Goal: Check status: Check status

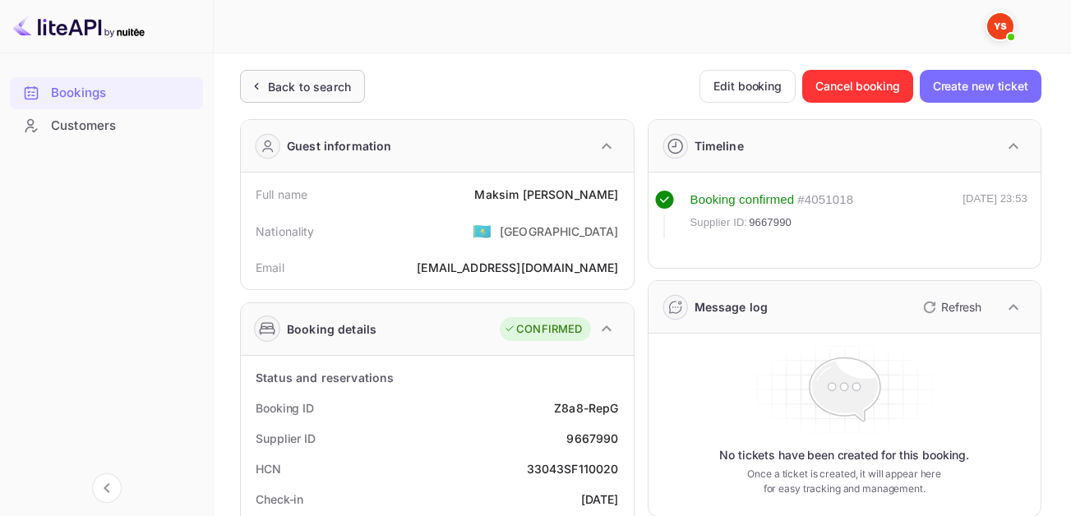
click at [291, 81] on div "Back to search" at bounding box center [309, 86] width 83 height 17
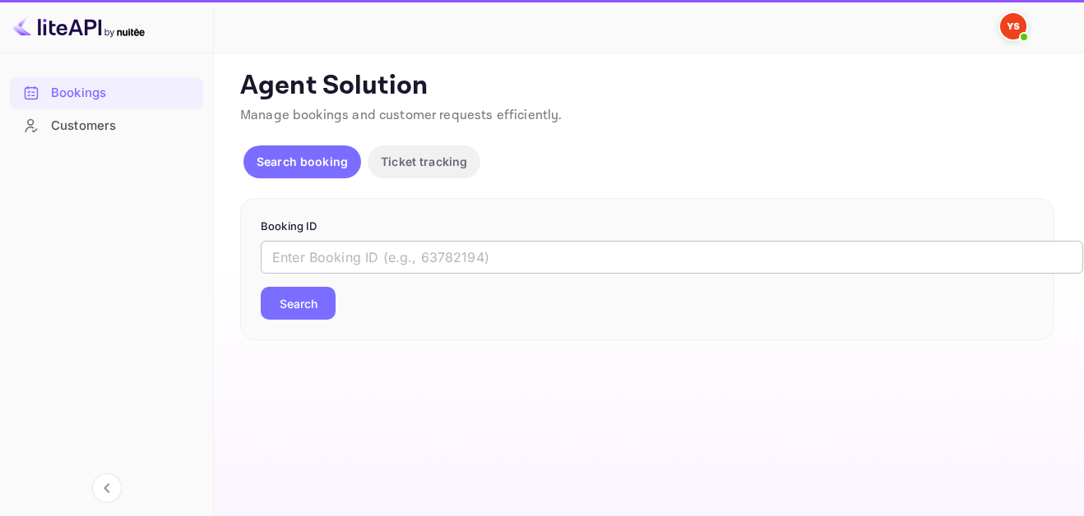
click at [495, 252] on input "text" at bounding box center [672, 257] width 822 height 33
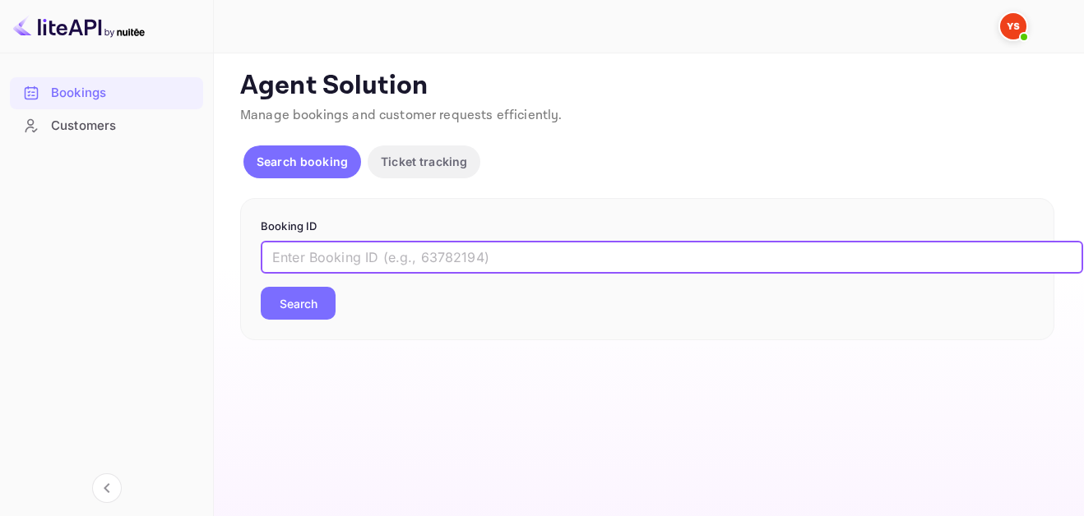
paste input "9676566"
type input "9676566"
click at [316, 312] on button "Search" at bounding box center [298, 303] width 75 height 33
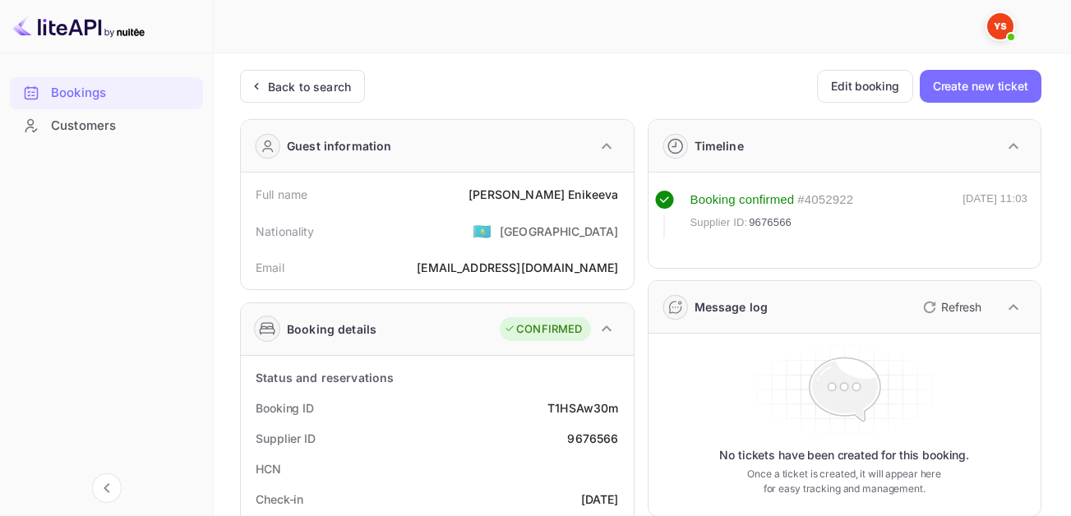
click at [585, 197] on div "[PERSON_NAME]" at bounding box center [544, 194] width 150 height 17
click at [545, 196] on div "[PERSON_NAME]" at bounding box center [544, 194] width 150 height 17
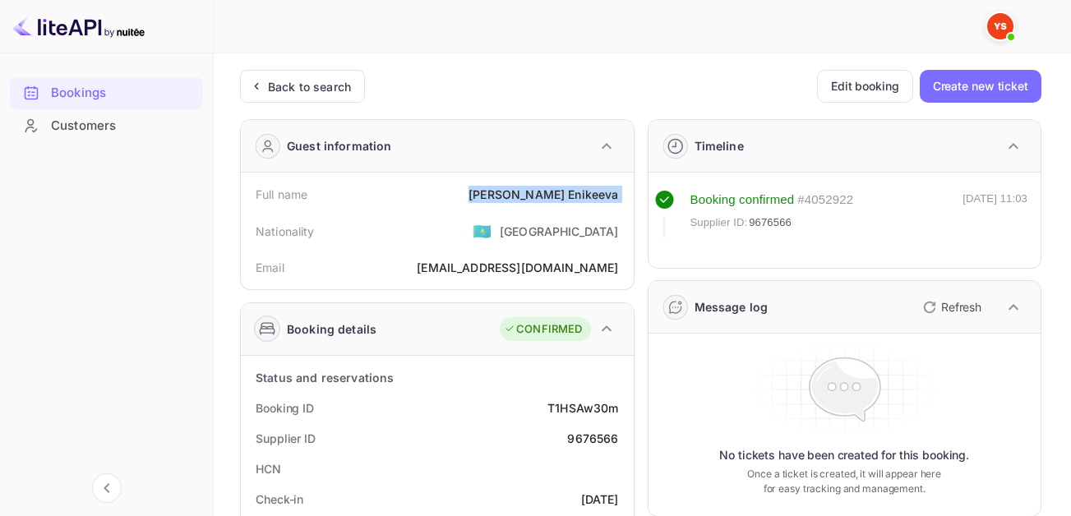
copy div "[PERSON_NAME]"
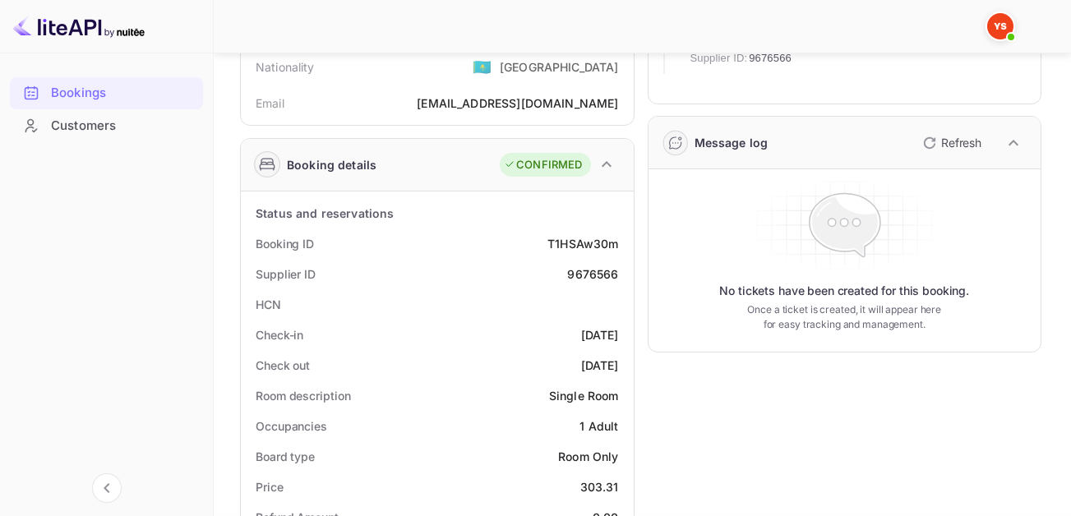
scroll to position [247, 0]
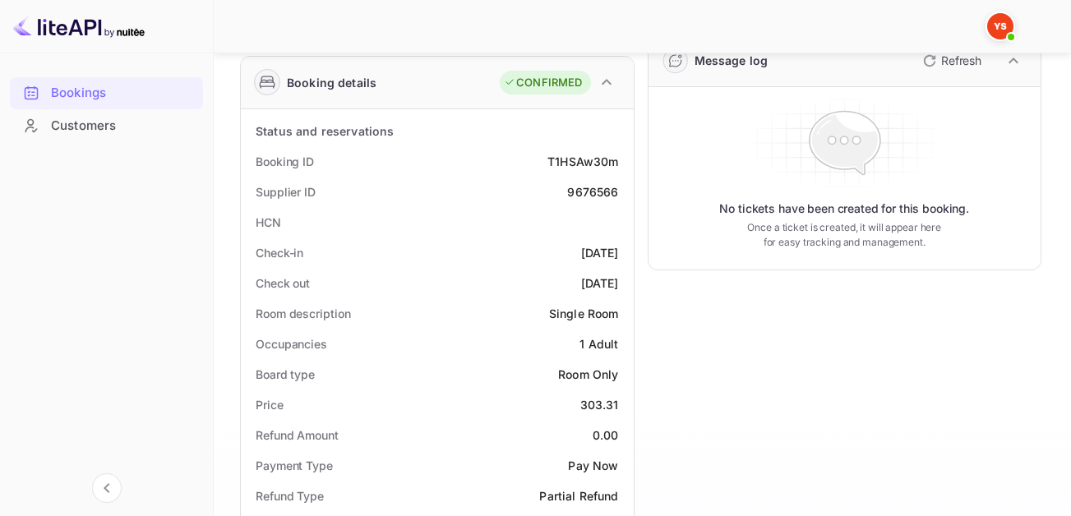
click at [611, 398] on div "303.31" at bounding box center [599, 404] width 39 height 17
copy div "303.31"
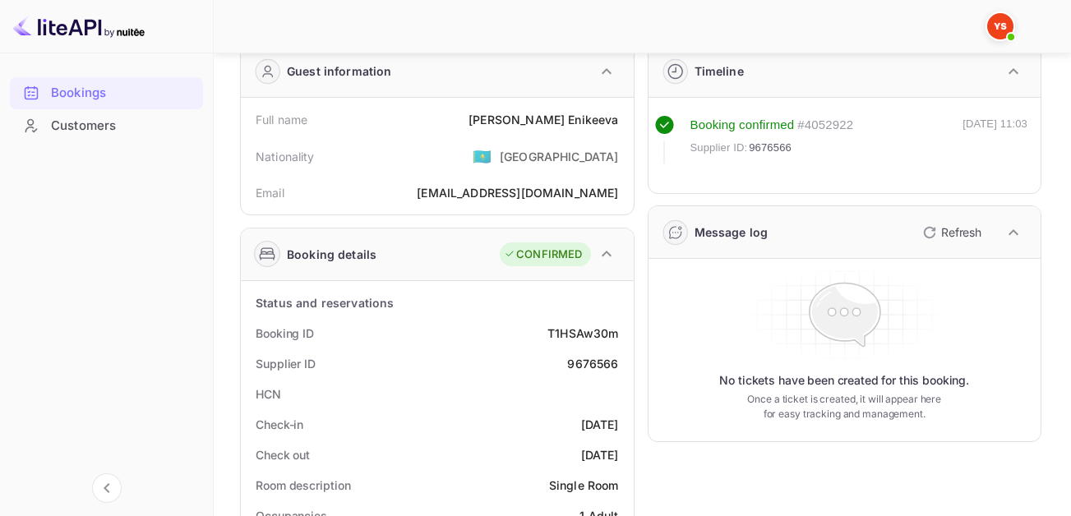
scroll to position [0, 0]
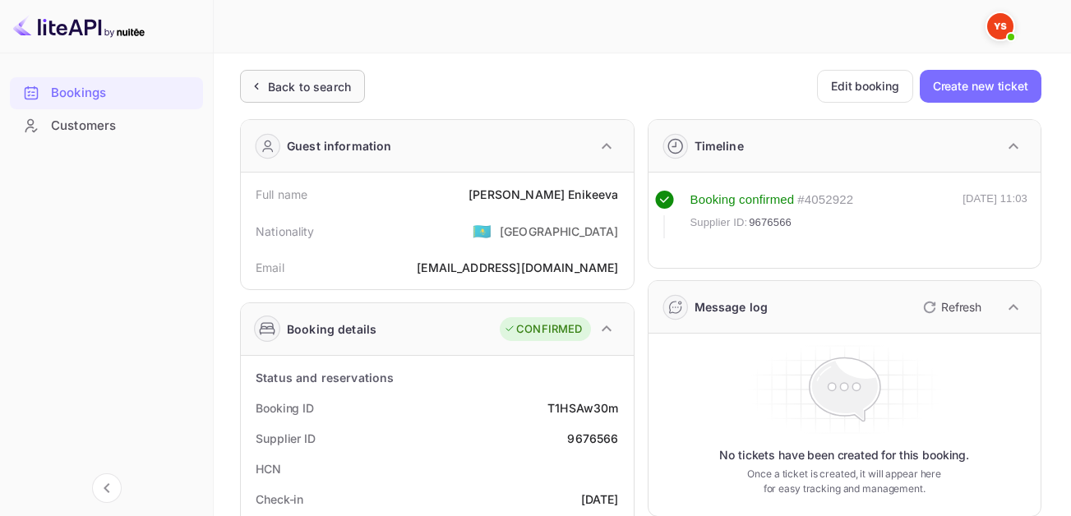
click at [316, 71] on div "Back to search" at bounding box center [302, 86] width 125 height 33
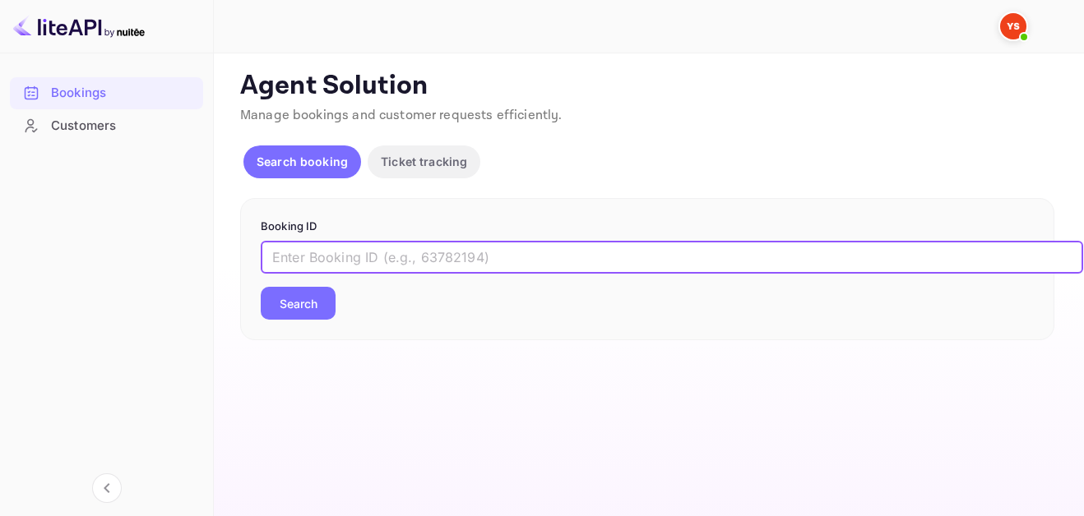
paste input "9313459"
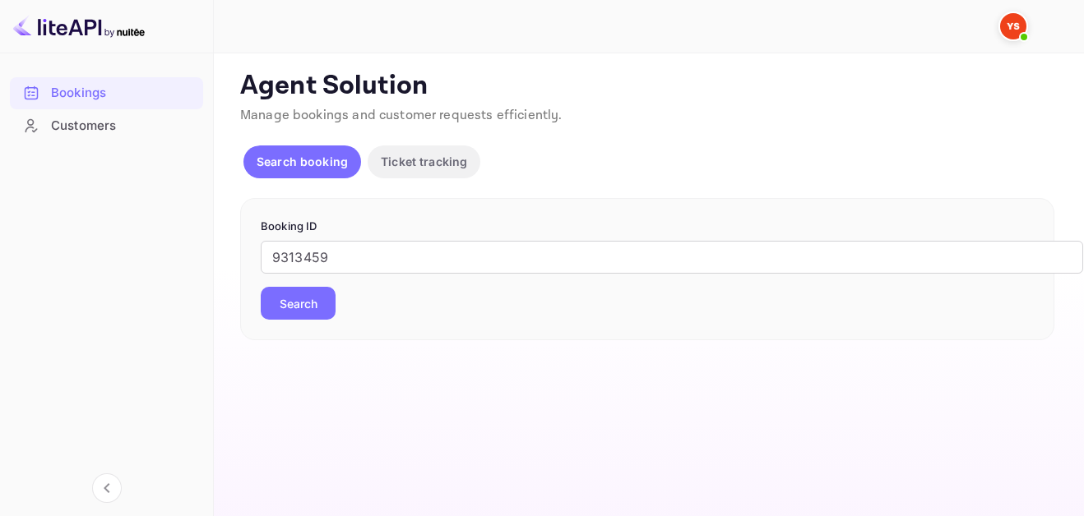
click at [311, 300] on button "Search" at bounding box center [298, 303] width 75 height 33
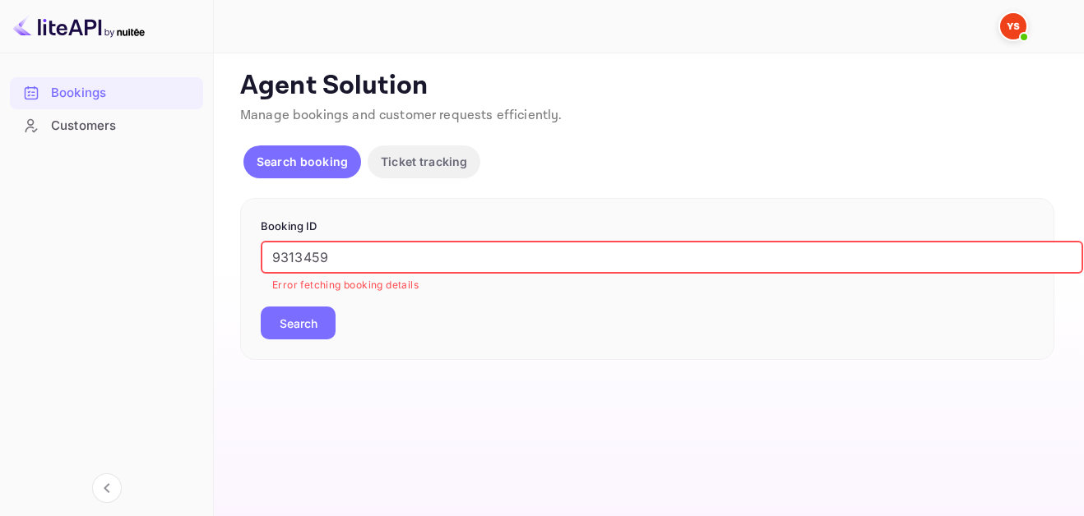
click at [275, 252] on input "9313459" at bounding box center [672, 257] width 822 height 33
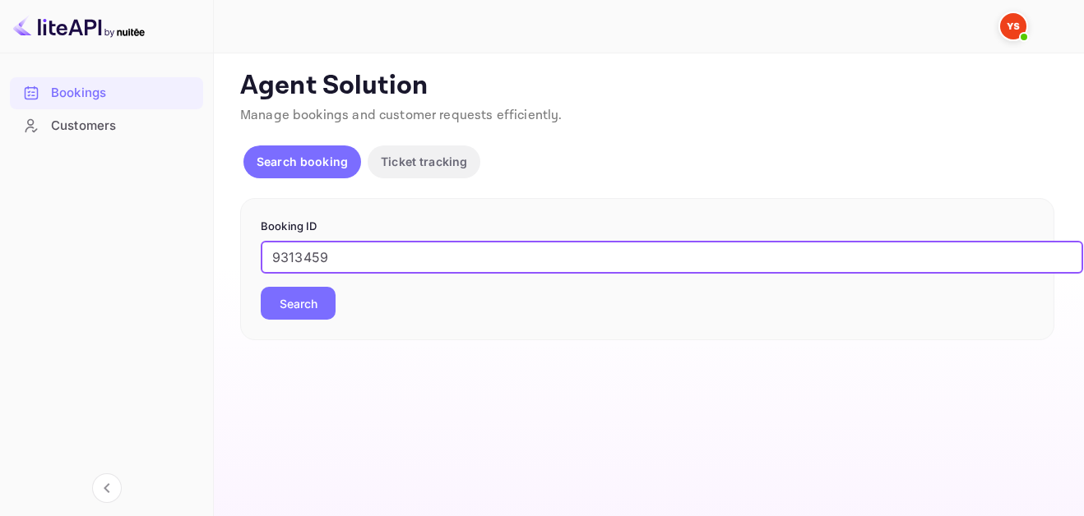
type input "9313459"
click at [261, 287] on button "Search" at bounding box center [298, 303] width 75 height 33
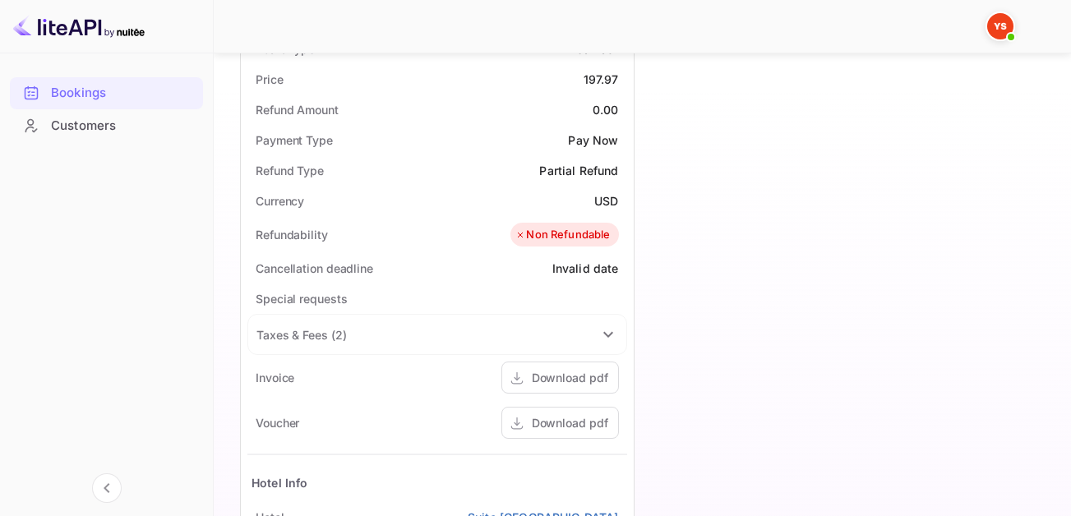
scroll to position [576, 0]
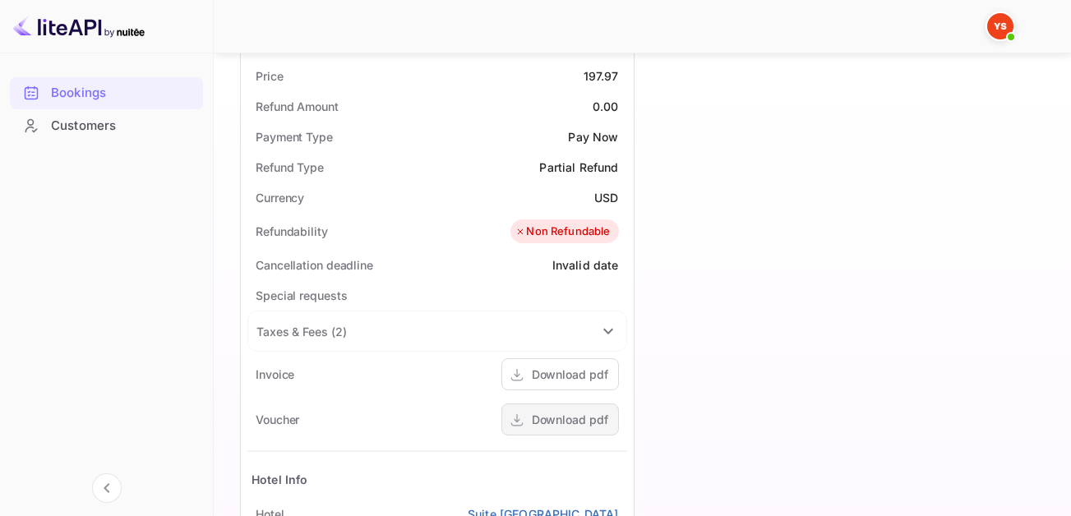
click at [579, 429] on div "Download pdf" at bounding box center [561, 420] width 118 height 32
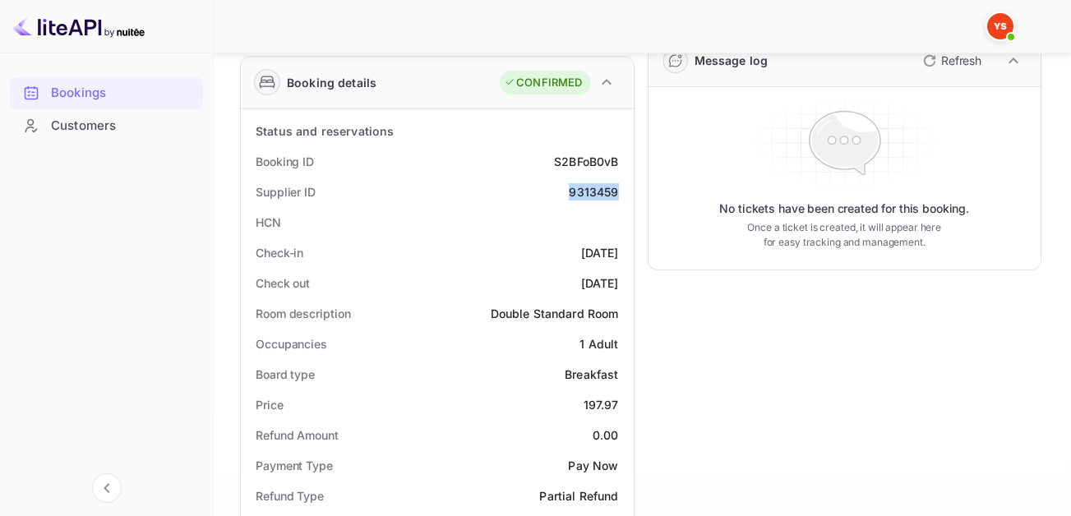
drag, startPoint x: 566, startPoint y: 201, endPoint x: 620, endPoint y: 191, distance: 54.3
click at [620, 191] on div "Supplier ID 9313459" at bounding box center [437, 192] width 380 height 30
copy div "9313459"
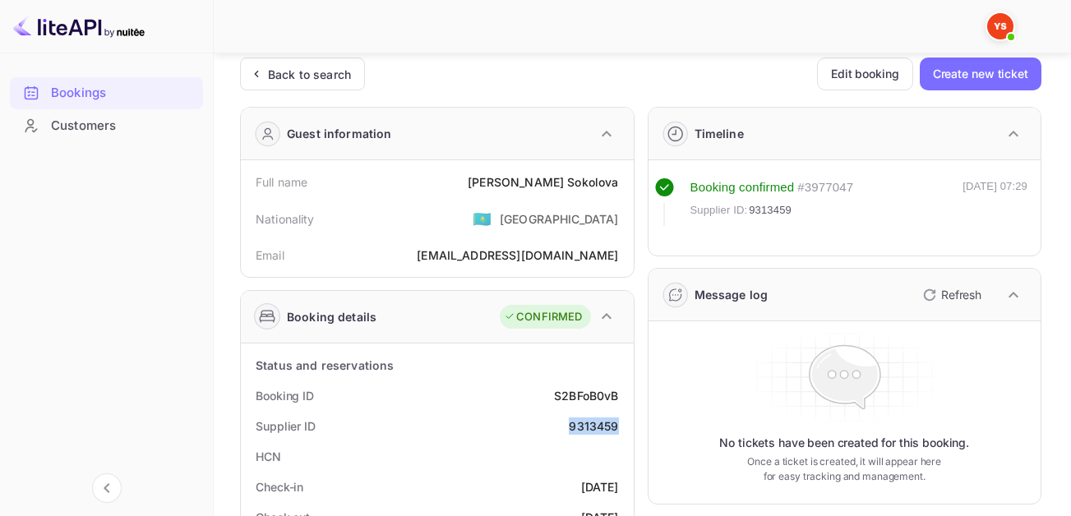
scroll to position [0, 0]
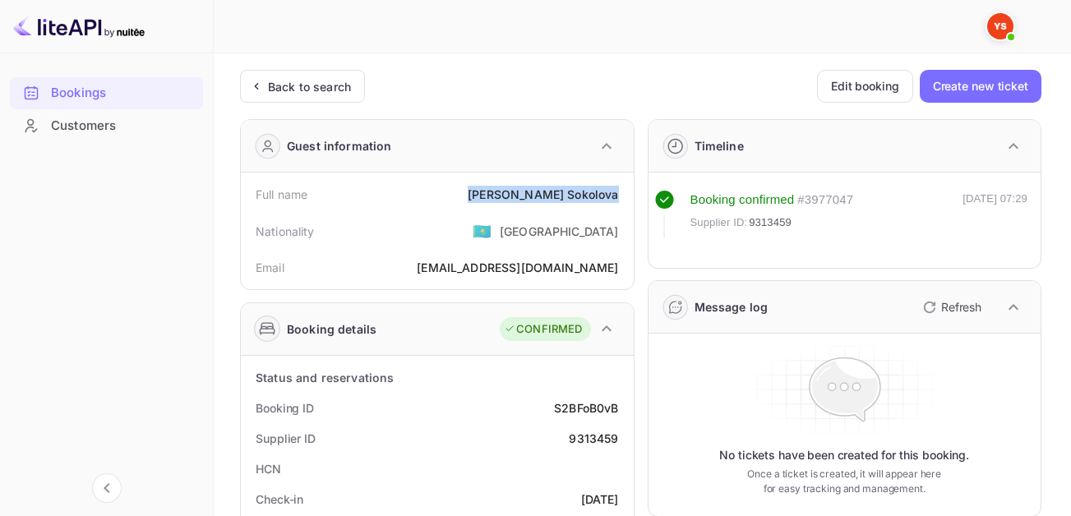
drag, startPoint x: 528, startPoint y: 194, endPoint x: 628, endPoint y: 193, distance: 100.3
click at [628, 193] on div "Full name [PERSON_NAME] Nationality 🇰🇿 [DEMOGRAPHIC_DATA] Email [EMAIL_ADDRESS]…" at bounding box center [437, 231] width 393 height 117
copy div "[PERSON_NAME]"
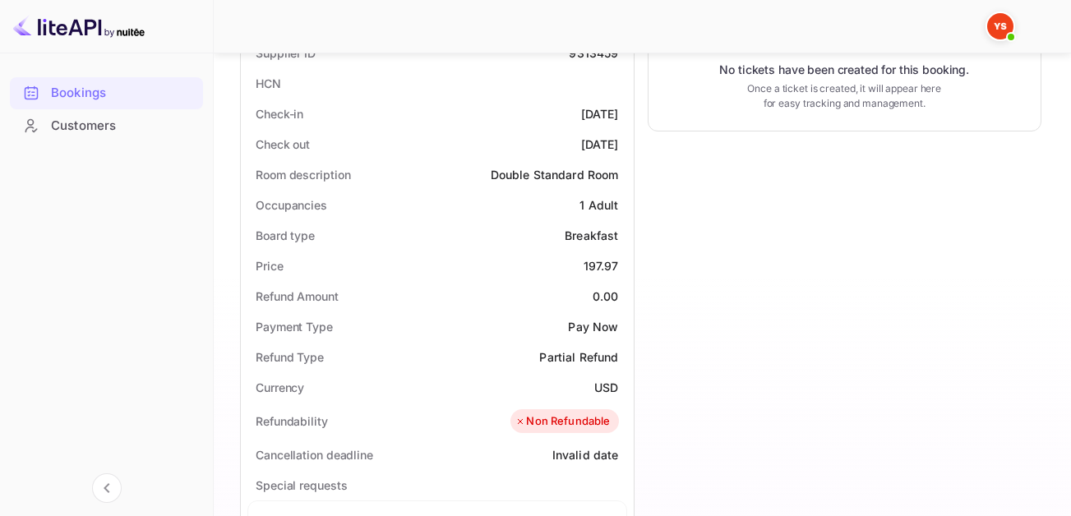
scroll to position [411, 0]
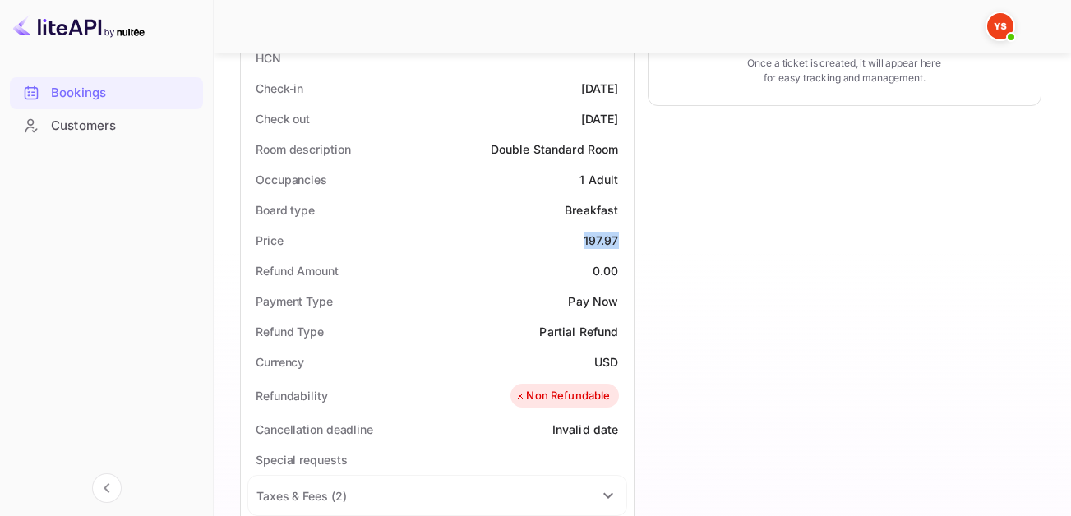
drag, startPoint x: 636, startPoint y: 236, endPoint x: 617, endPoint y: 237, distance: 18.9
click at [617, 237] on div "Price 197.97" at bounding box center [437, 240] width 380 height 30
copy div "197.97"
